Goal: Task Accomplishment & Management: Use online tool/utility

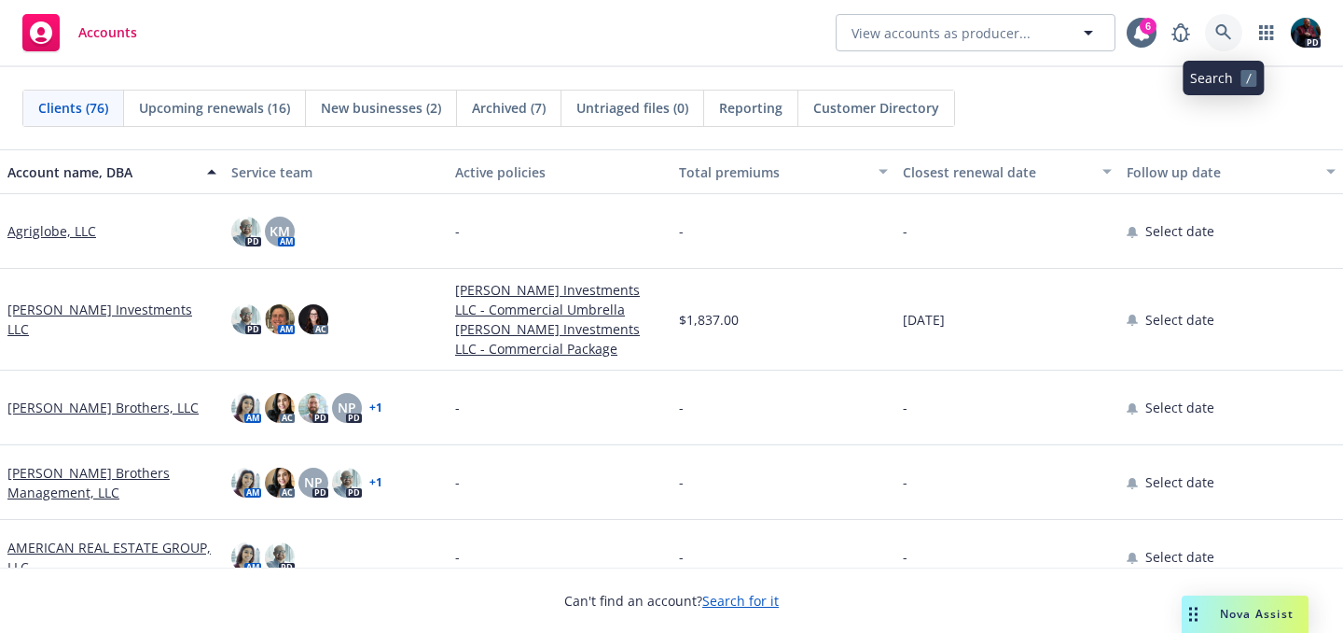
click at [1216, 30] on icon at bounding box center [1224, 32] width 16 height 16
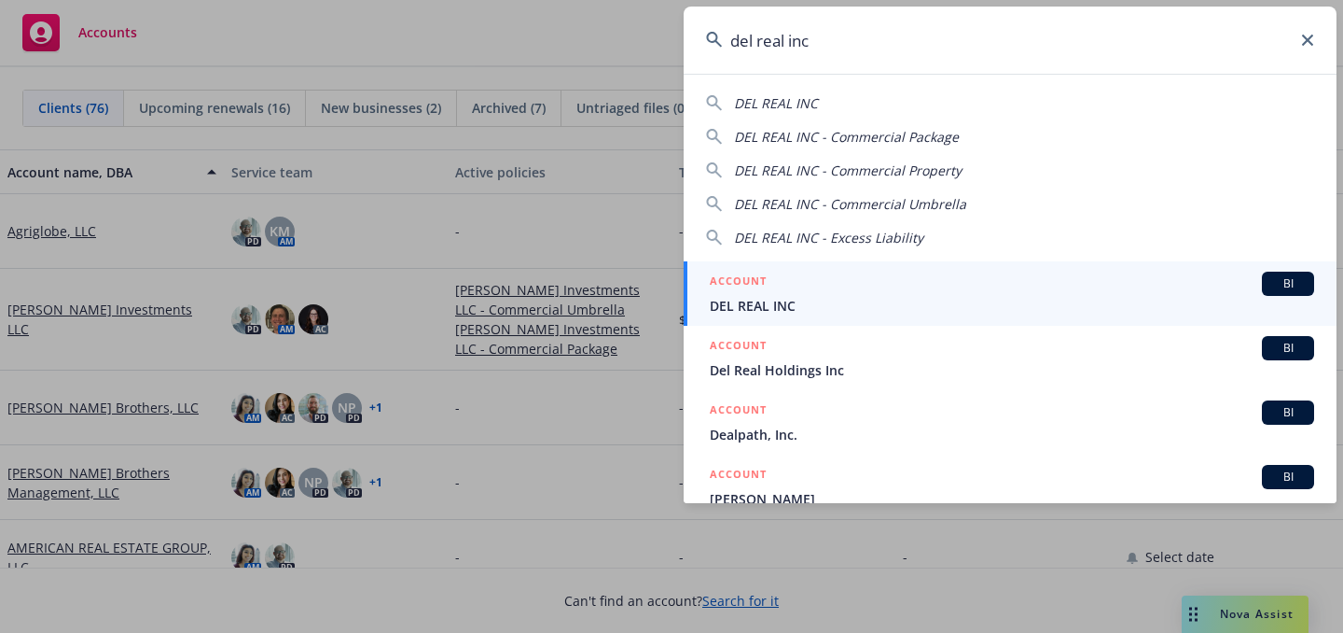
type input "del real inc"
click at [870, 293] on div "ACCOUNT BI" at bounding box center [1012, 283] width 605 height 24
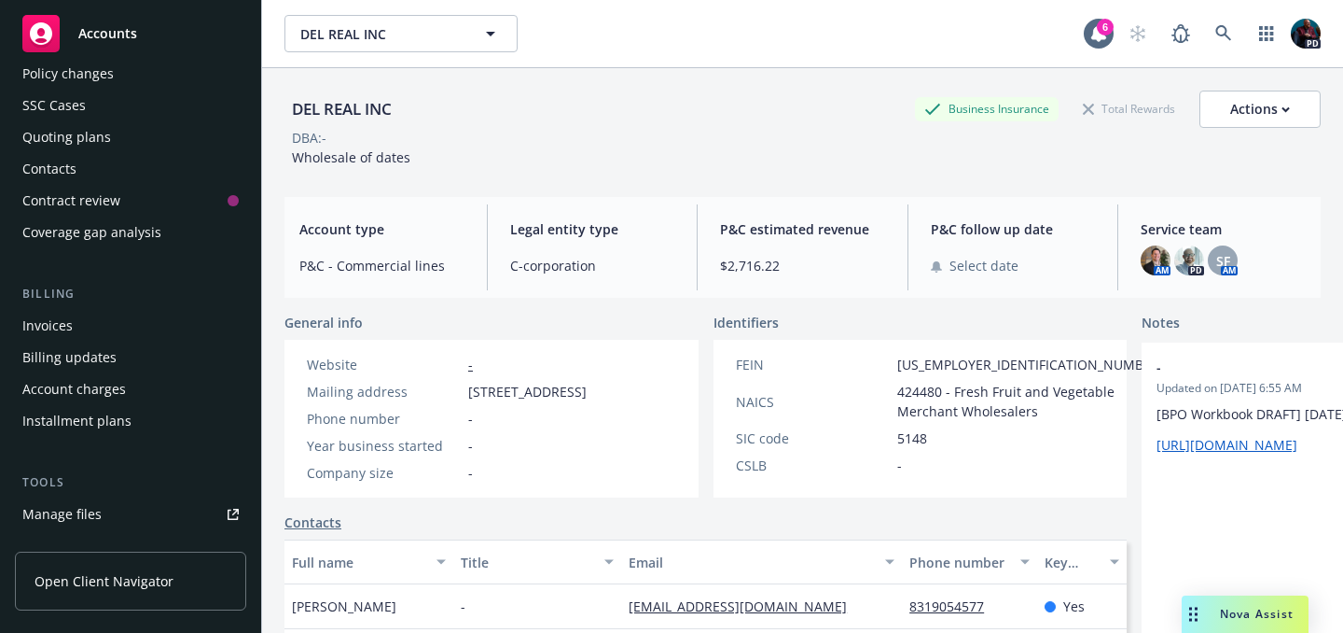
scroll to position [120, 0]
click at [114, 515] on link "Manage files" at bounding box center [130, 512] width 231 height 30
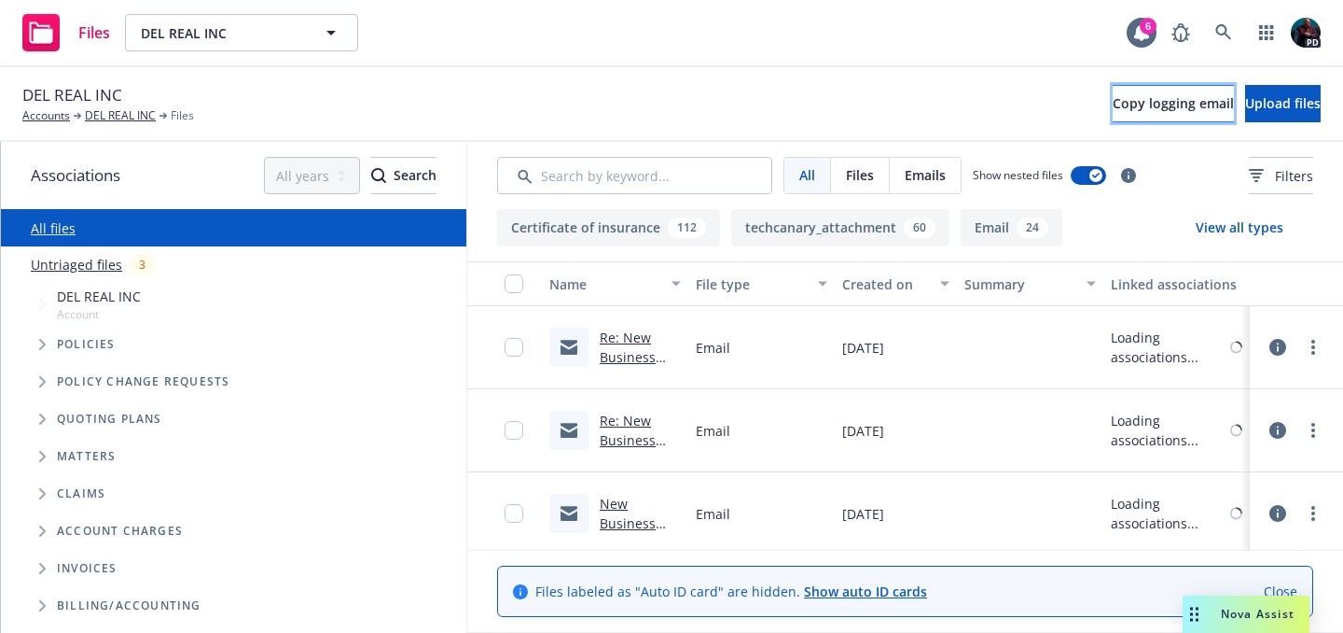
click at [1124, 100] on span "Copy logging email" at bounding box center [1173, 103] width 121 height 18
